Goal: Task Accomplishment & Management: Manage account settings

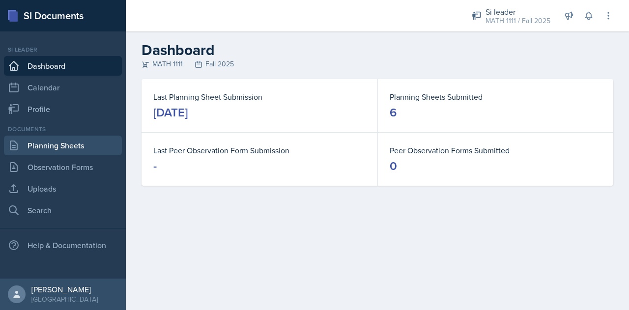
click at [41, 136] on link "Planning Sheets" at bounding box center [63, 146] width 118 height 20
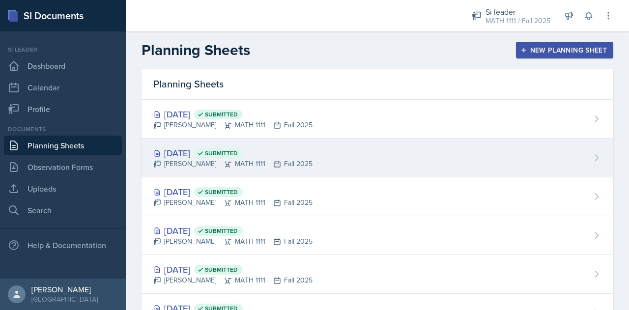
click at [306, 156] on div "[DATE] Submitted [PERSON_NAME] MATH 1111 Fall 2025" at bounding box center [378, 158] width 472 height 39
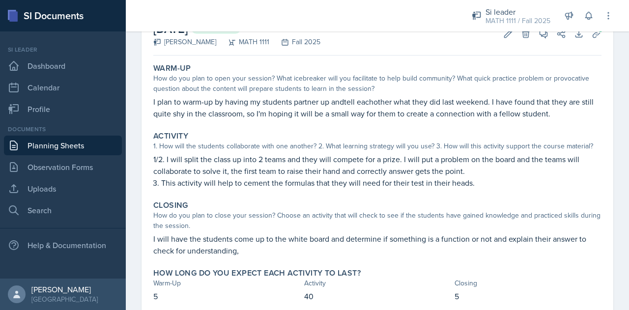
scroll to position [66, 0]
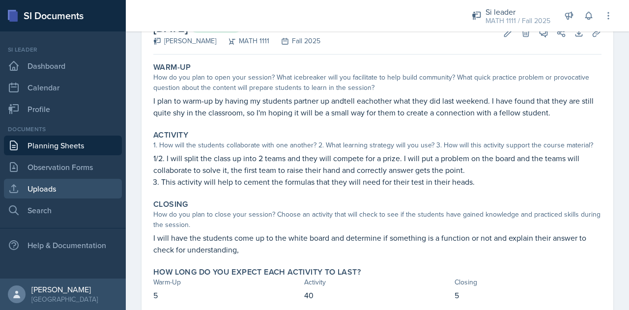
click at [55, 197] on link "Uploads" at bounding box center [63, 189] width 118 height 20
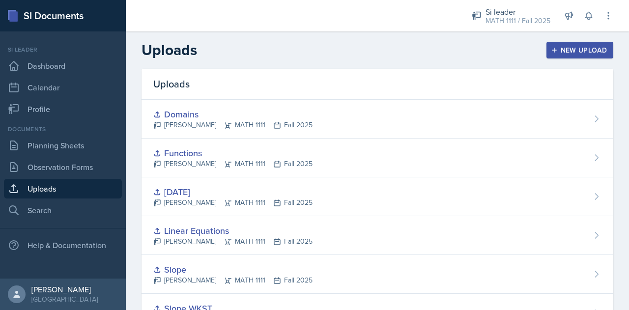
click at [552, 50] on icon "button" at bounding box center [554, 50] width 5 height 5
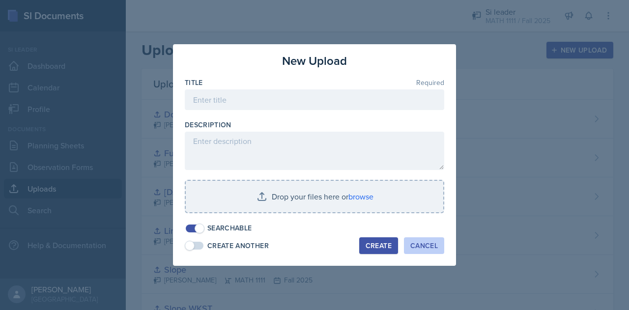
click at [423, 247] on div "Cancel" at bounding box center [424, 246] width 28 height 8
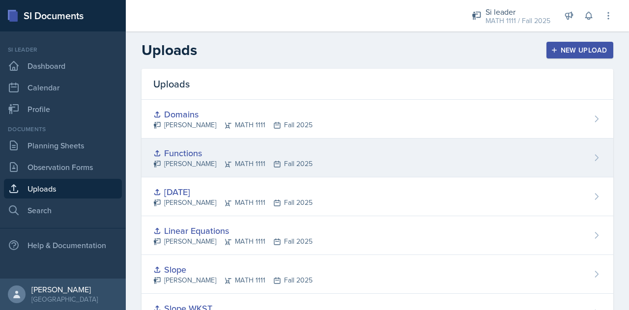
click at [581, 155] on div "Functions [PERSON_NAME] MATH 1111 Fall 2025" at bounding box center [378, 158] width 472 height 39
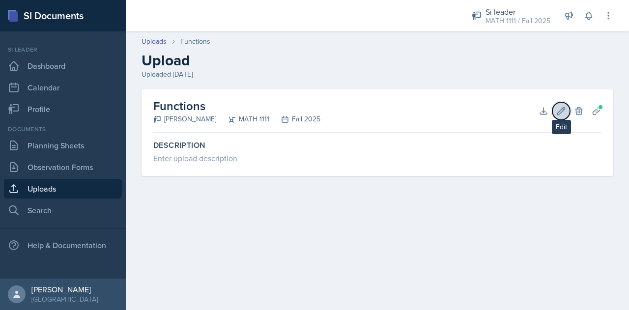
click at [562, 114] on icon at bounding box center [561, 111] width 10 height 10
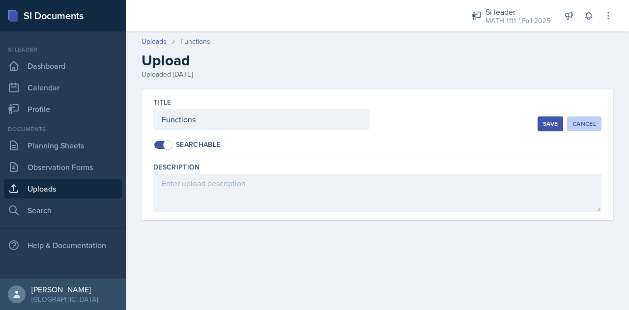
click at [583, 121] on div "Cancel" at bounding box center [585, 124] width 24 height 8
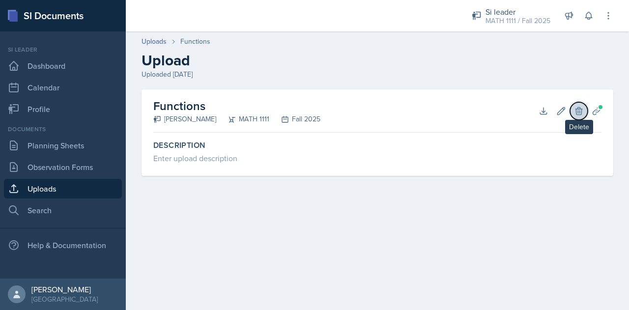
click at [582, 111] on icon at bounding box center [578, 110] width 6 height 7
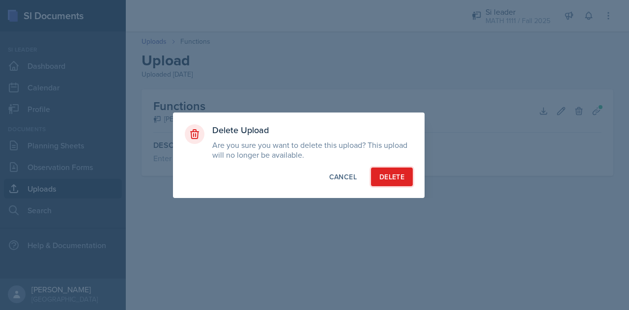
click at [407, 178] on button "Delete" at bounding box center [392, 177] width 42 height 19
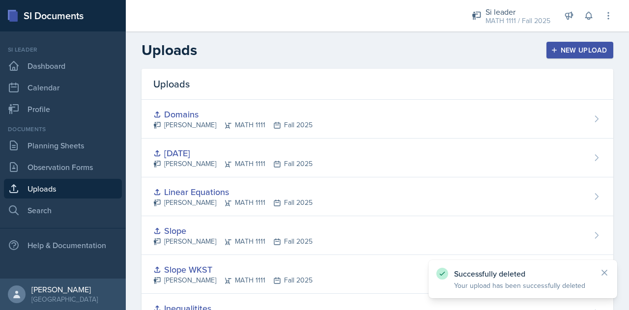
click at [567, 53] on div "New Upload" at bounding box center [580, 50] width 55 height 8
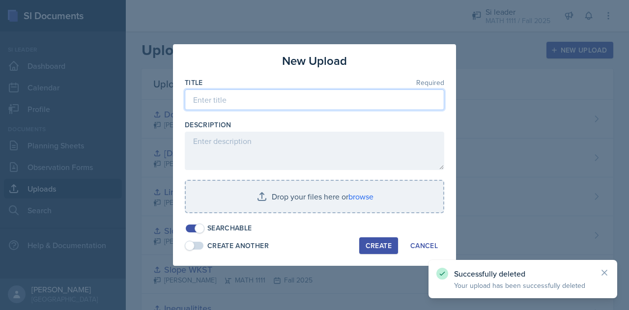
click at [318, 99] on input at bounding box center [314, 99] width 259 height 21
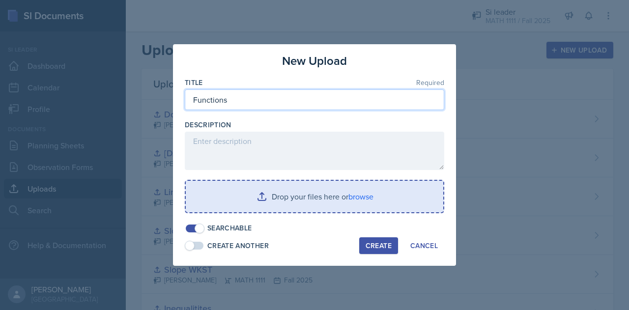
type input "Functions"
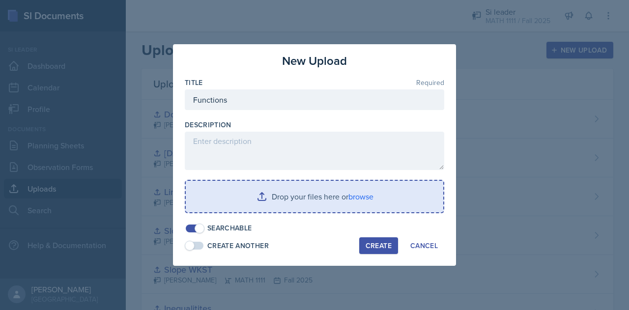
click at [274, 201] on input "file" at bounding box center [315, 196] width 258 height 31
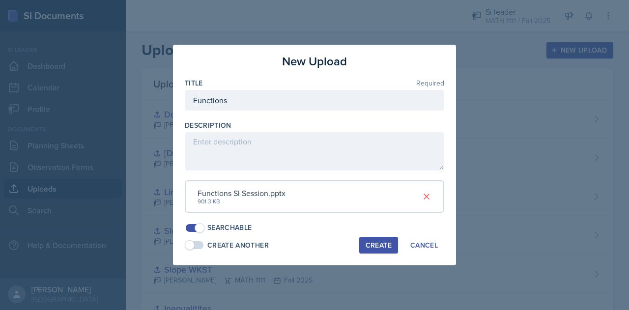
click at [381, 244] on div "Create" at bounding box center [379, 245] width 26 height 8
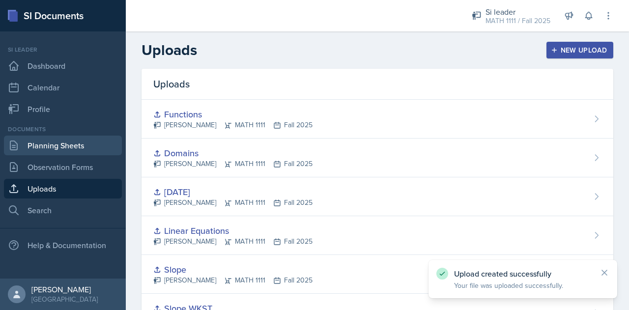
click at [29, 149] on link "Planning Sheets" at bounding box center [63, 146] width 118 height 20
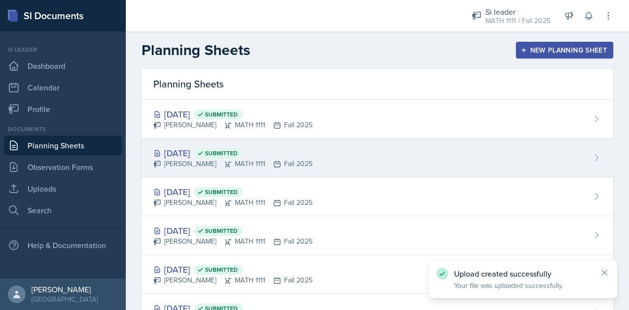
click at [191, 154] on div "[DATE] Submitted" at bounding box center [232, 152] width 159 height 13
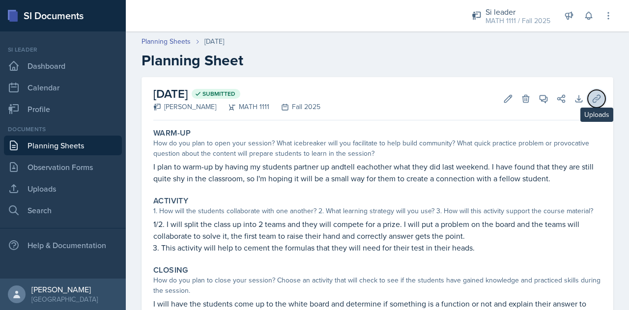
click at [592, 98] on icon at bounding box center [597, 99] width 10 height 10
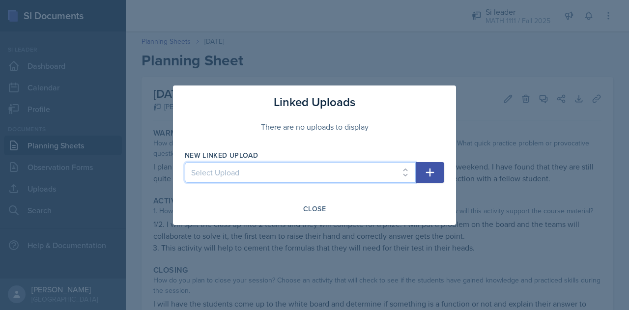
click at [391, 163] on select "Select Upload Inequalitites Slope WKST Slope Linear Equations [DATE] Domains Fu…" at bounding box center [300, 172] width 231 height 21
select select "2a116ab9-03b0-4f48-86f3-1954309875db"
click at [185, 162] on select "Select Upload Inequalitites Slope WKST Slope Linear Equations [DATE] Domains Fu…" at bounding box center [300, 172] width 231 height 21
click at [427, 169] on icon "button" at bounding box center [430, 173] width 12 height 12
select select
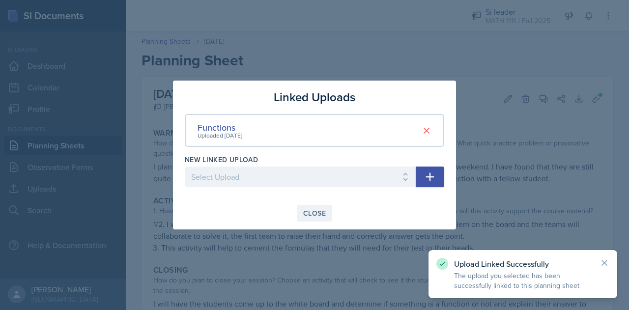
click at [305, 216] on div "Close" at bounding box center [314, 213] width 23 height 8
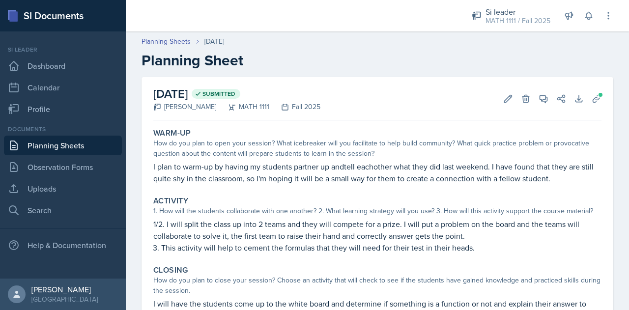
click at [93, 144] on link "Planning Sheets" at bounding box center [63, 146] width 118 height 20
